Goal: Find contact information: Find contact information

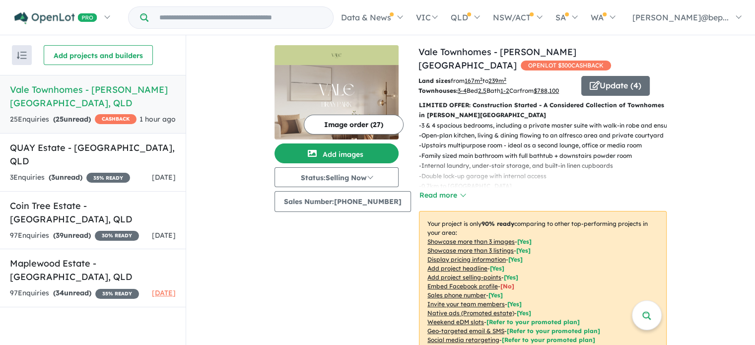
scroll to position [271, 0]
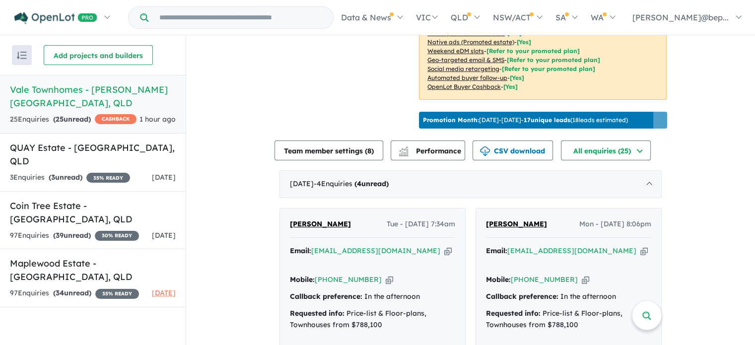
click at [640, 250] on icon "button" at bounding box center [643, 251] width 7 height 10
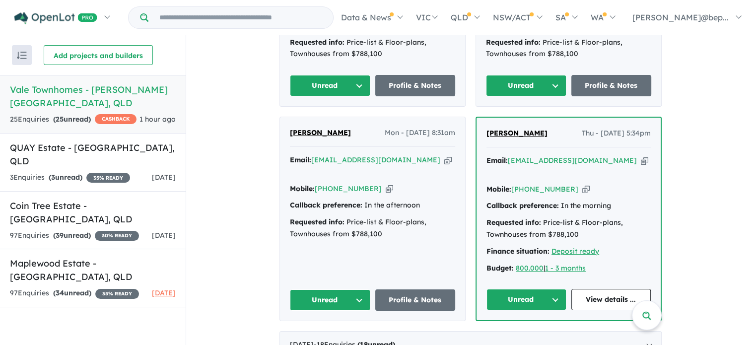
click at [444, 155] on icon "button" at bounding box center [447, 160] width 7 height 10
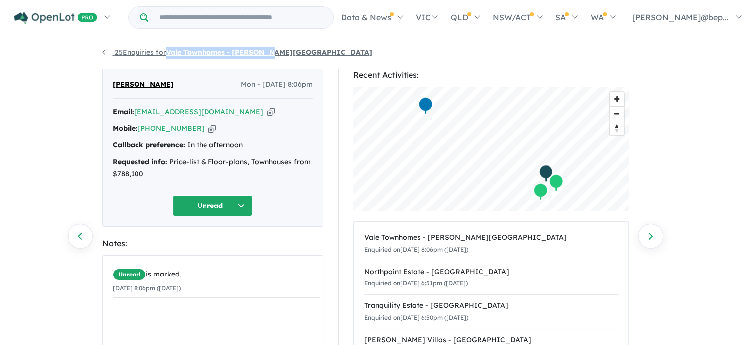
drag, startPoint x: 281, startPoint y: 49, endPoint x: 168, endPoint y: 50, distance: 113.7
click at [168, 50] on ul "25 Enquiries for Vale Townhomes - Bray Park" at bounding box center [377, 53] width 551 height 12
click at [168, 50] on link "25 Enquiries for Vale Townhomes - Bray Park" at bounding box center [237, 52] width 270 height 9
drag, startPoint x: 281, startPoint y: 50, endPoint x: 170, endPoint y: 53, distance: 111.2
click at [170, 53] on ul "25 Enquiries for Vale Townhomes - Bray Park" at bounding box center [377, 53] width 551 height 12
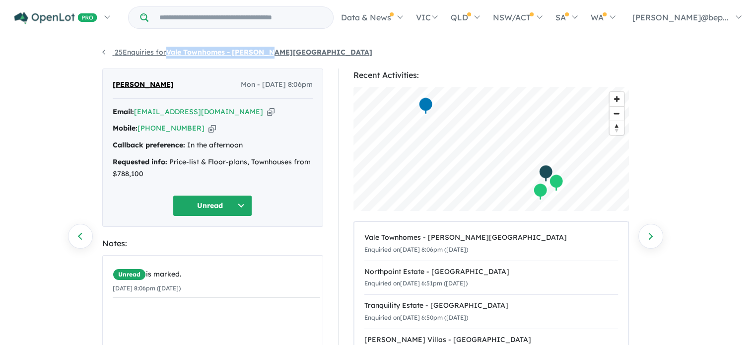
copy strong "Vale Townhomes - [PERSON_NAME][GEOGRAPHIC_DATA]"
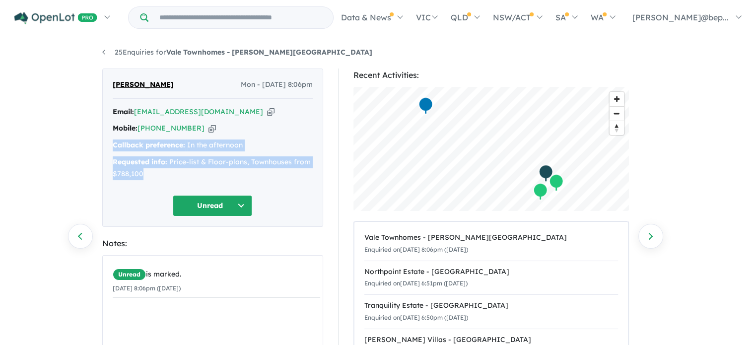
drag, startPoint x: 113, startPoint y: 144, endPoint x: 153, endPoint y: 169, distance: 47.4
click at [153, 169] on div "Email: michpas@tpg.com.au Copied! Mobile: +61 417 719 267 Copied! Callback pref…" at bounding box center [213, 145] width 200 height 79
copy div "Callback preference: In the afternoon Requested info: Price-list & Floor-plans,…"
